Goal: Find specific page/section: Find specific page/section

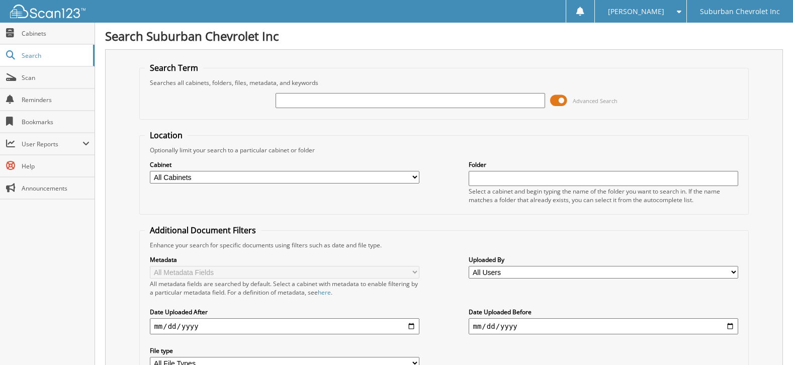
click at [414, 177] on select "All Cabinets ACCOUNTS PAYABLE ACCOUNTS RECEIVABLE CAR DEALS FACTORY INCENTIVE F…" at bounding box center [284, 177] width 269 height 13
select select "17950"
click at [150, 171] on select "All Cabinets ACCOUNTS PAYABLE ACCOUNTS RECEIVABLE CAR DEALS FACTORY INCENTIVE F…" at bounding box center [284, 177] width 269 height 13
click at [495, 185] on input "text" at bounding box center [603, 178] width 269 height 15
type input "ROBERT CLARK"
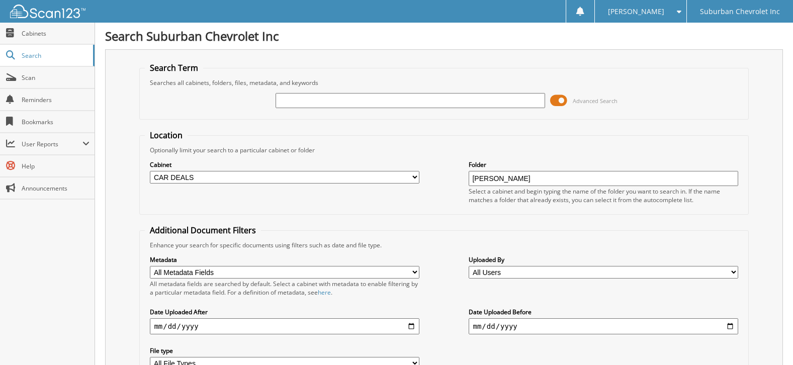
click at [48, 35] on span "Cabinets" at bounding box center [56, 33] width 68 height 9
click at [51, 34] on span "Cabinets" at bounding box center [56, 33] width 68 height 9
click at [29, 34] on span "Cabinets" at bounding box center [56, 33] width 68 height 9
click at [32, 38] on link "Cabinets" at bounding box center [47, 34] width 95 height 22
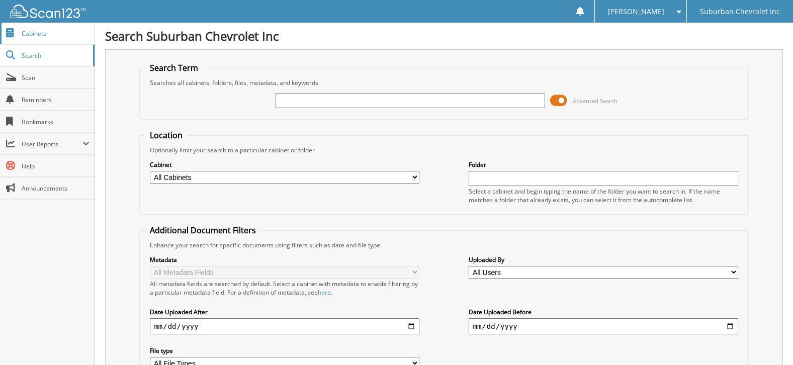
click at [31, 37] on span "Cabinets" at bounding box center [56, 33] width 68 height 9
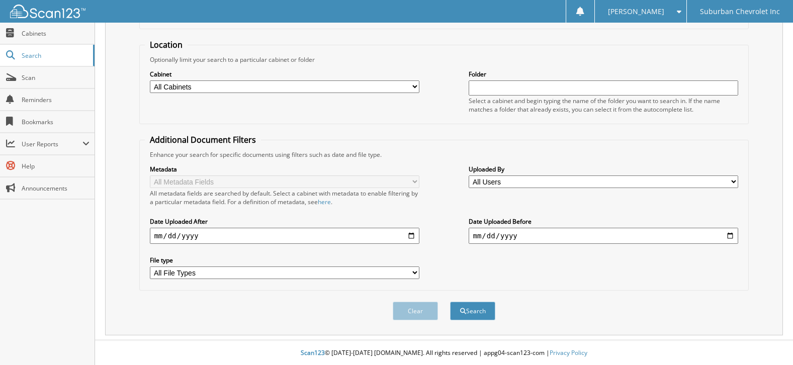
scroll to position [92, 0]
click at [24, 30] on span "Cabinets" at bounding box center [56, 33] width 68 height 9
